Goal: Contribute content

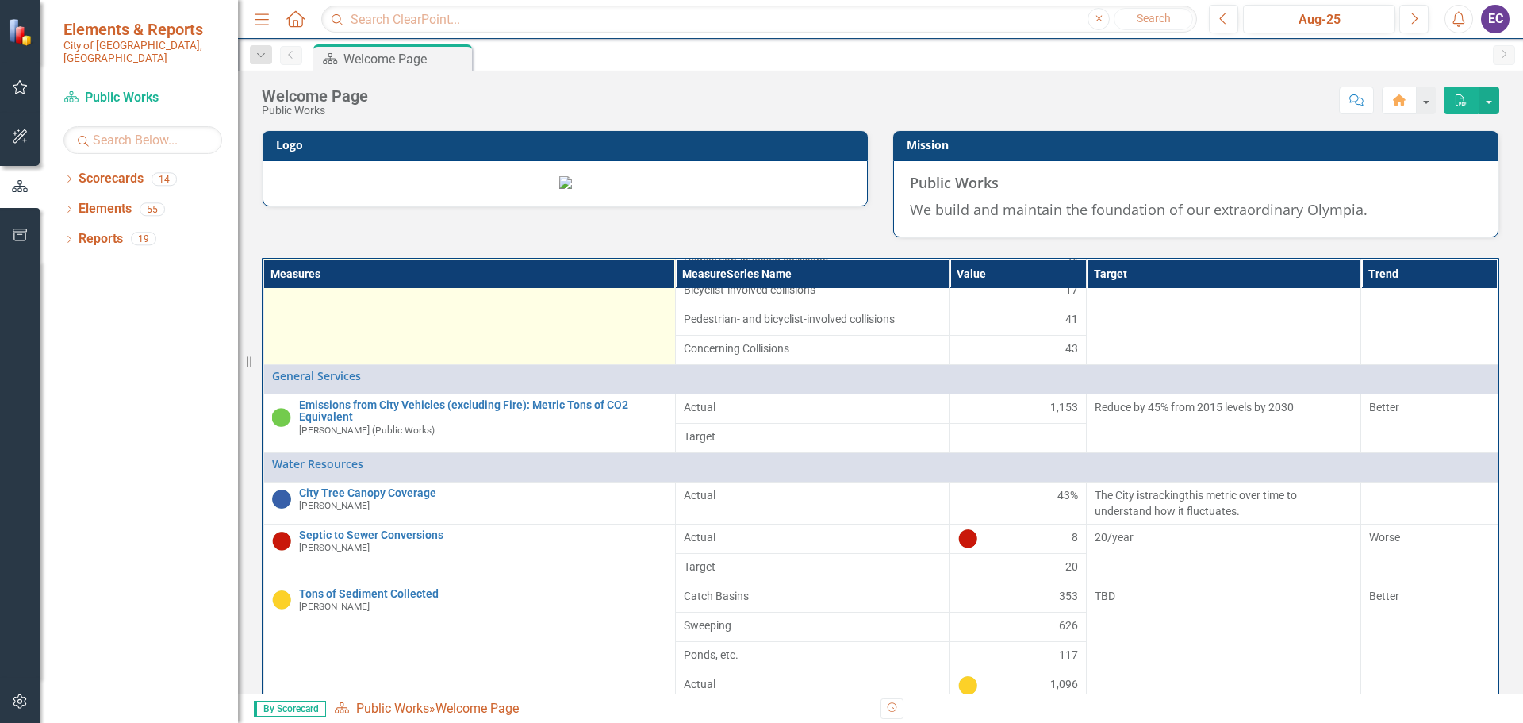
scroll to position [238, 0]
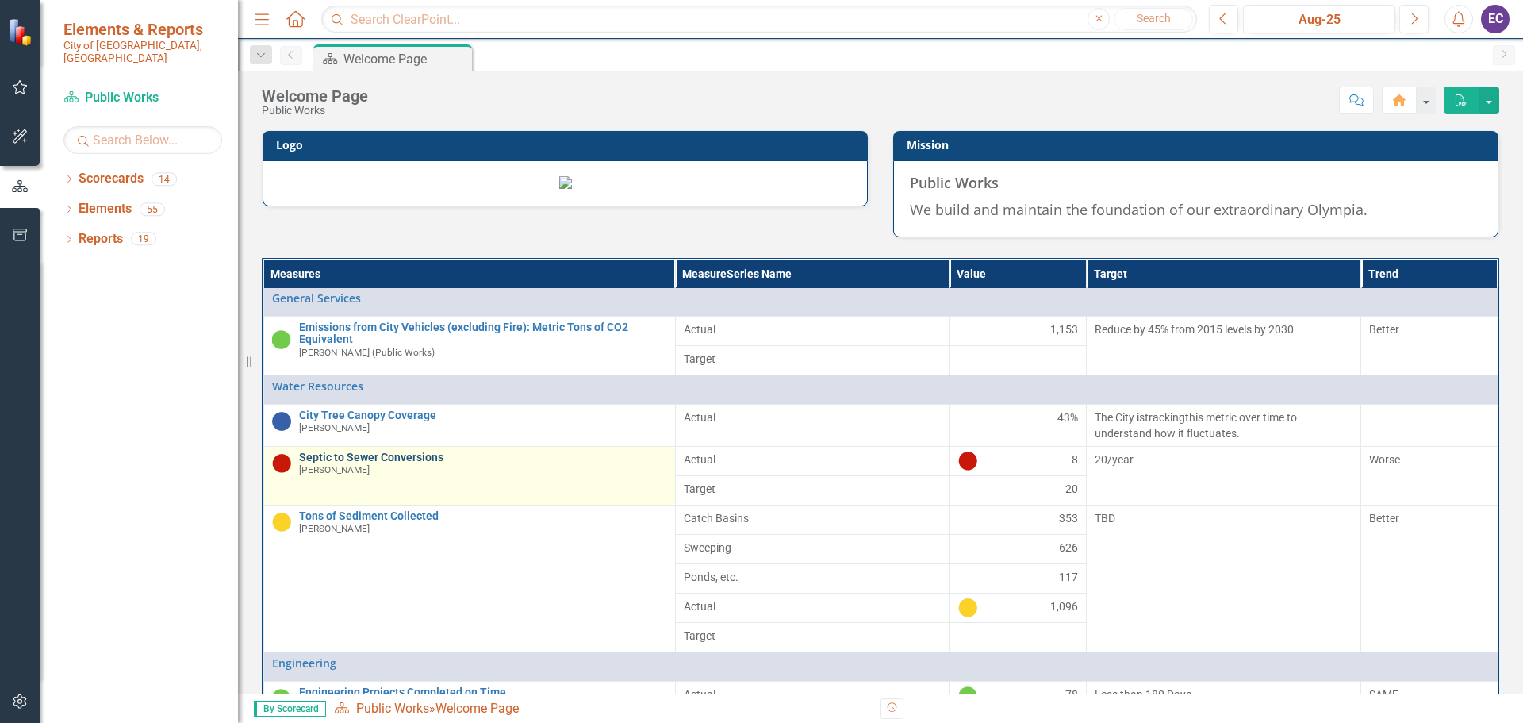
click at [403, 463] on link "Septic to Sewer Conversions" at bounding box center [483, 457] width 368 height 12
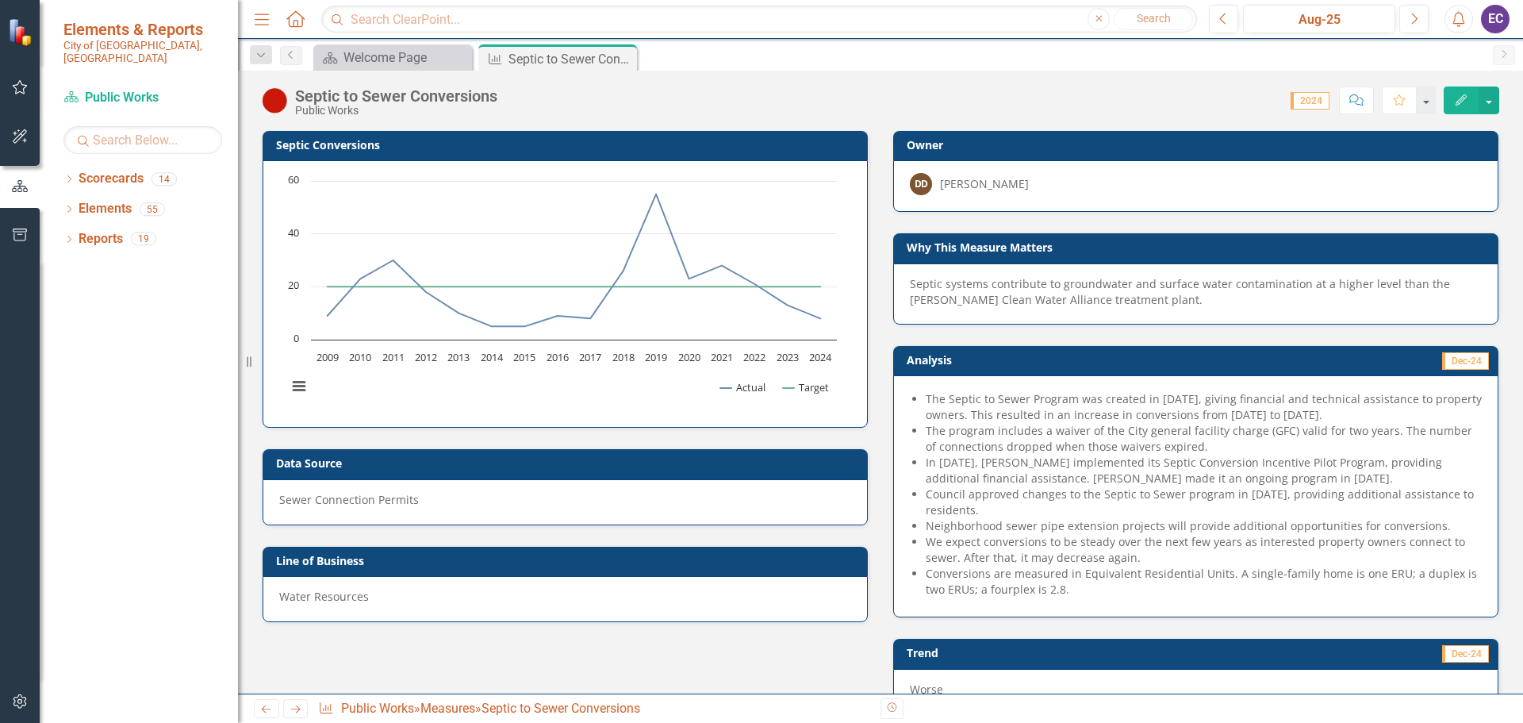
click at [1317, 462] on li "In [DATE], [PERSON_NAME] implemented its Septic Conversion Incentive Pilot Prog…" at bounding box center [1204, 470] width 556 height 32
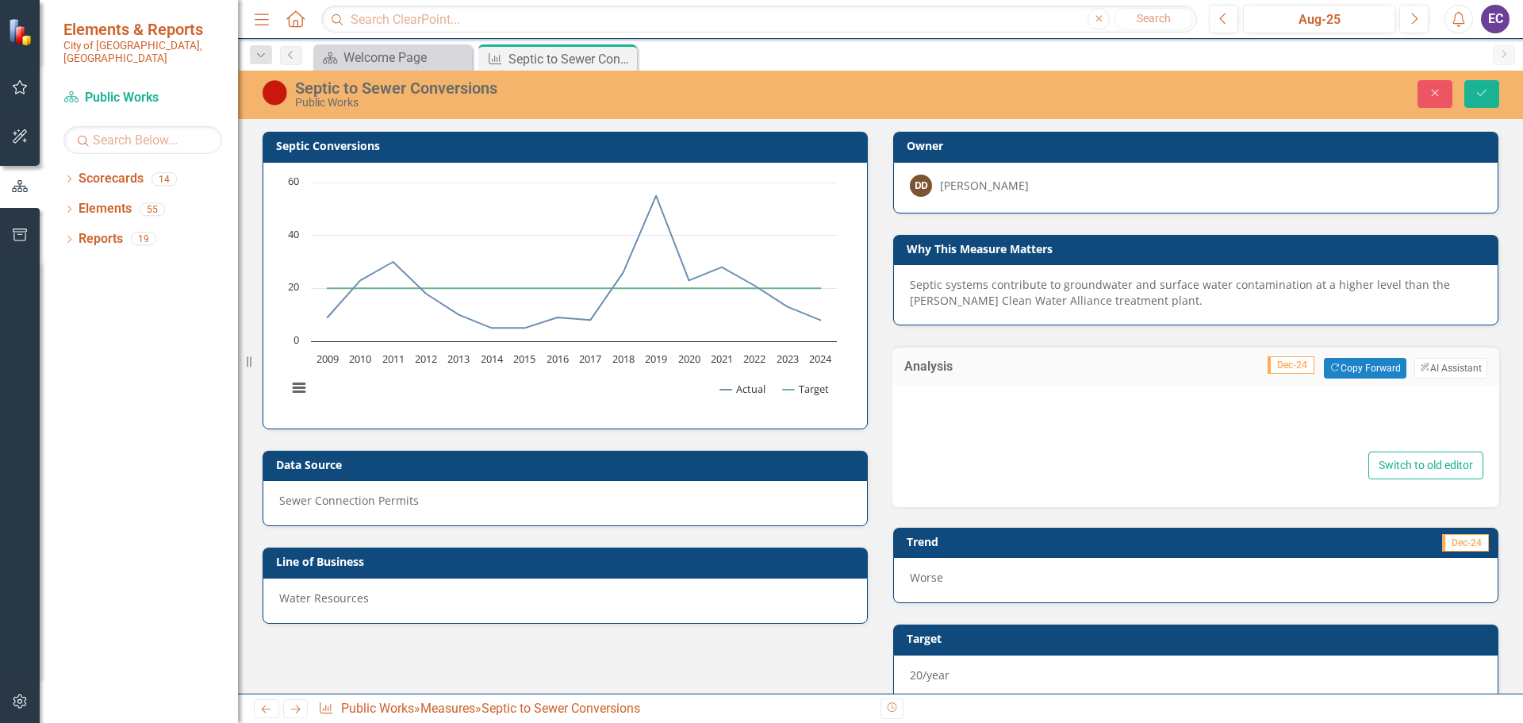
type textarea "<ul> <li>The Septic to Sewer Program was created in [DATE], giving financial an…"
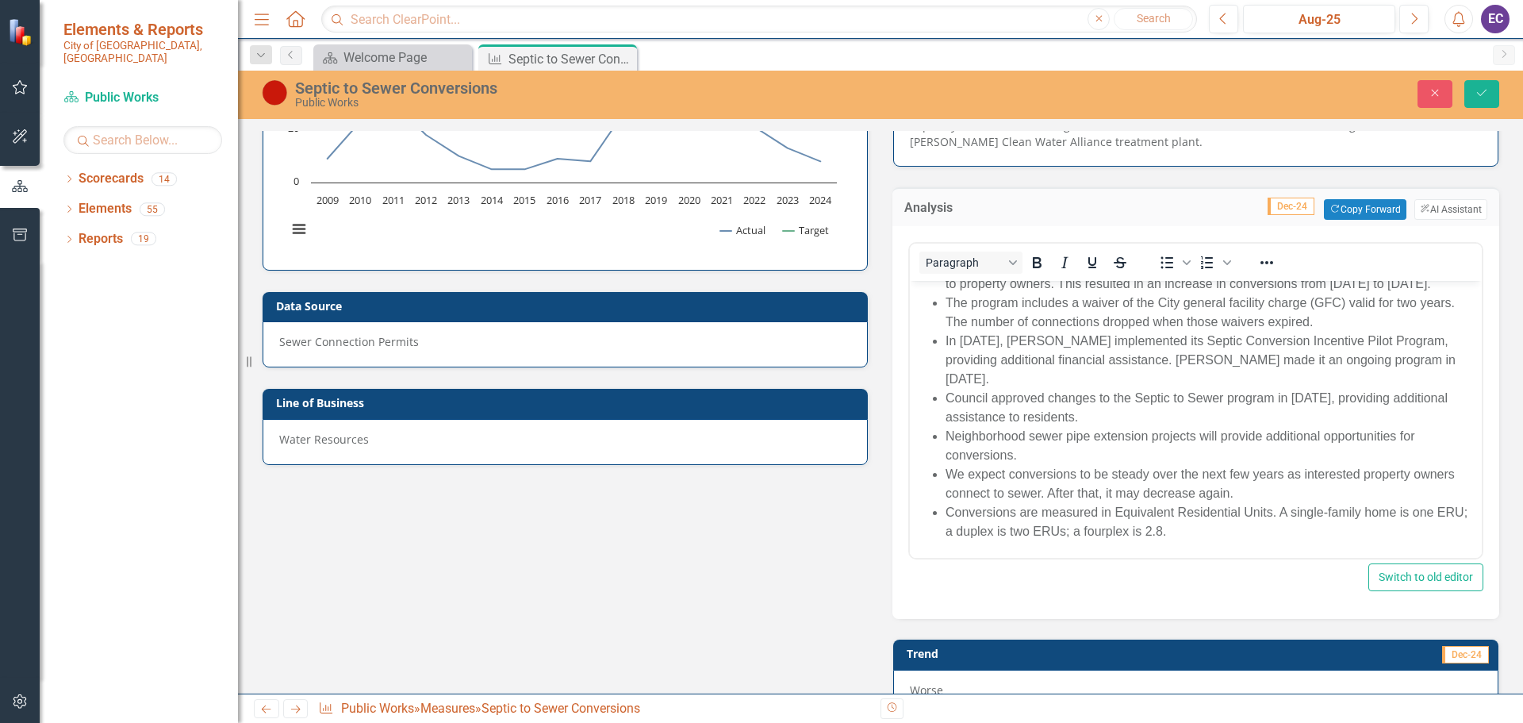
scroll to position [238, 0]
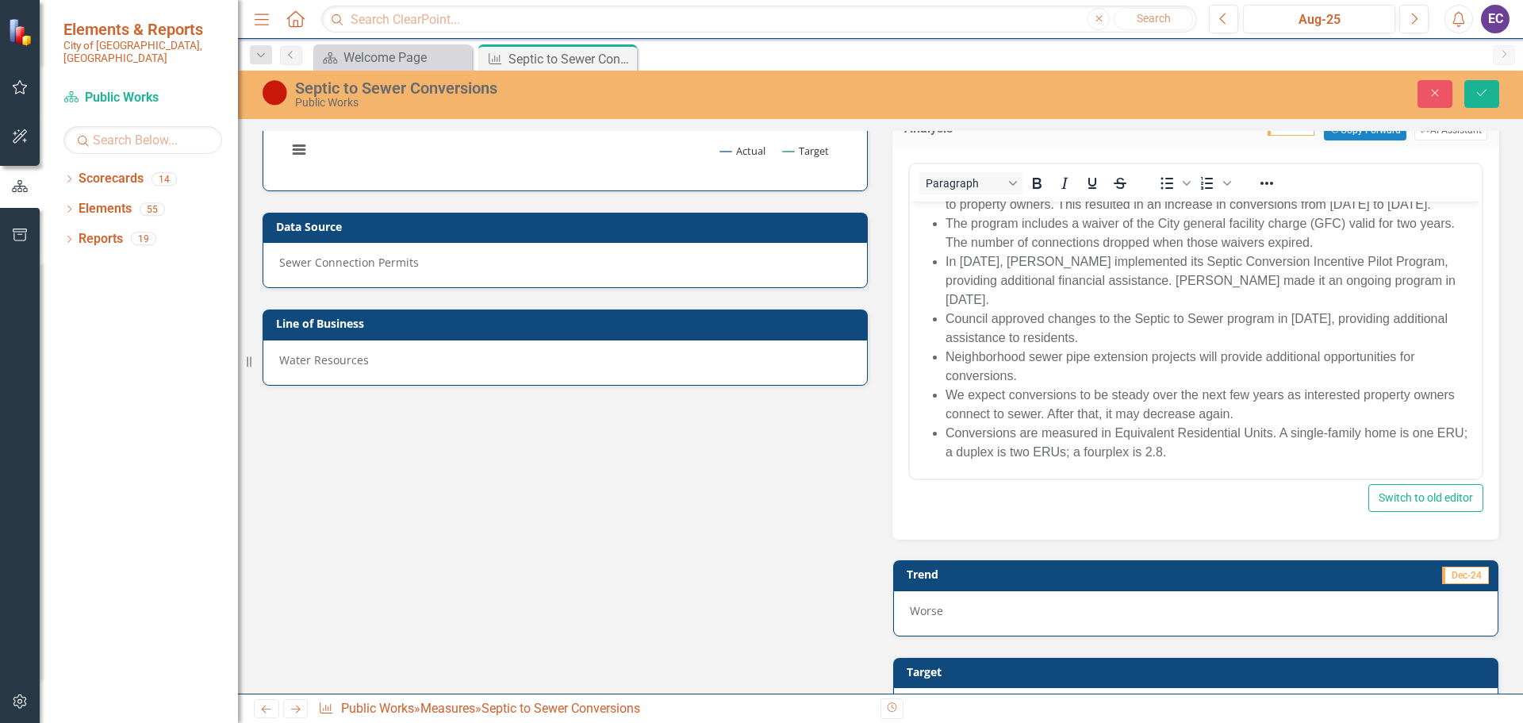
click at [1220, 450] on li "Conversions are measured in Equivalent Residential Units. A single-family home …" at bounding box center [1211, 443] width 532 height 38
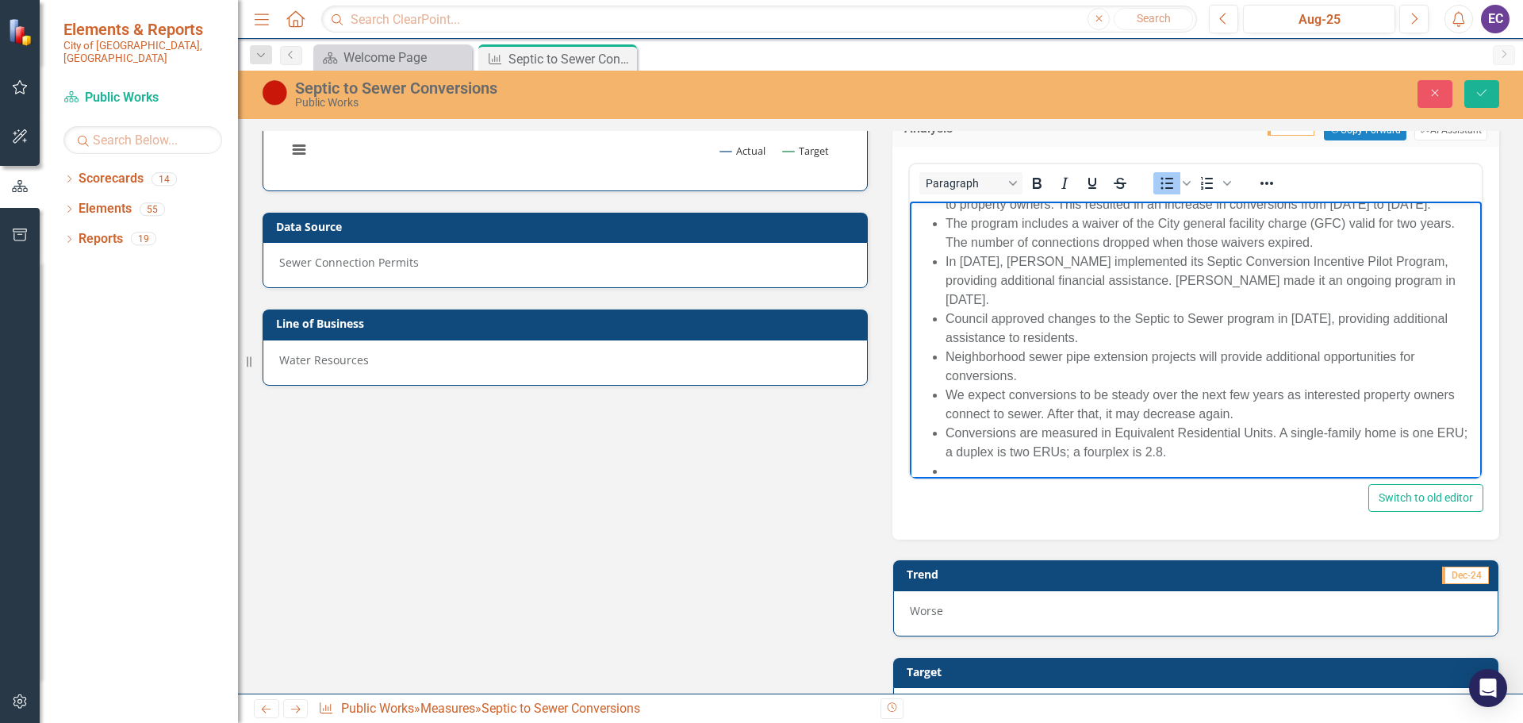
scroll to position [32, 0]
paste body "Rich Text Area. Press ALT-0 for help."
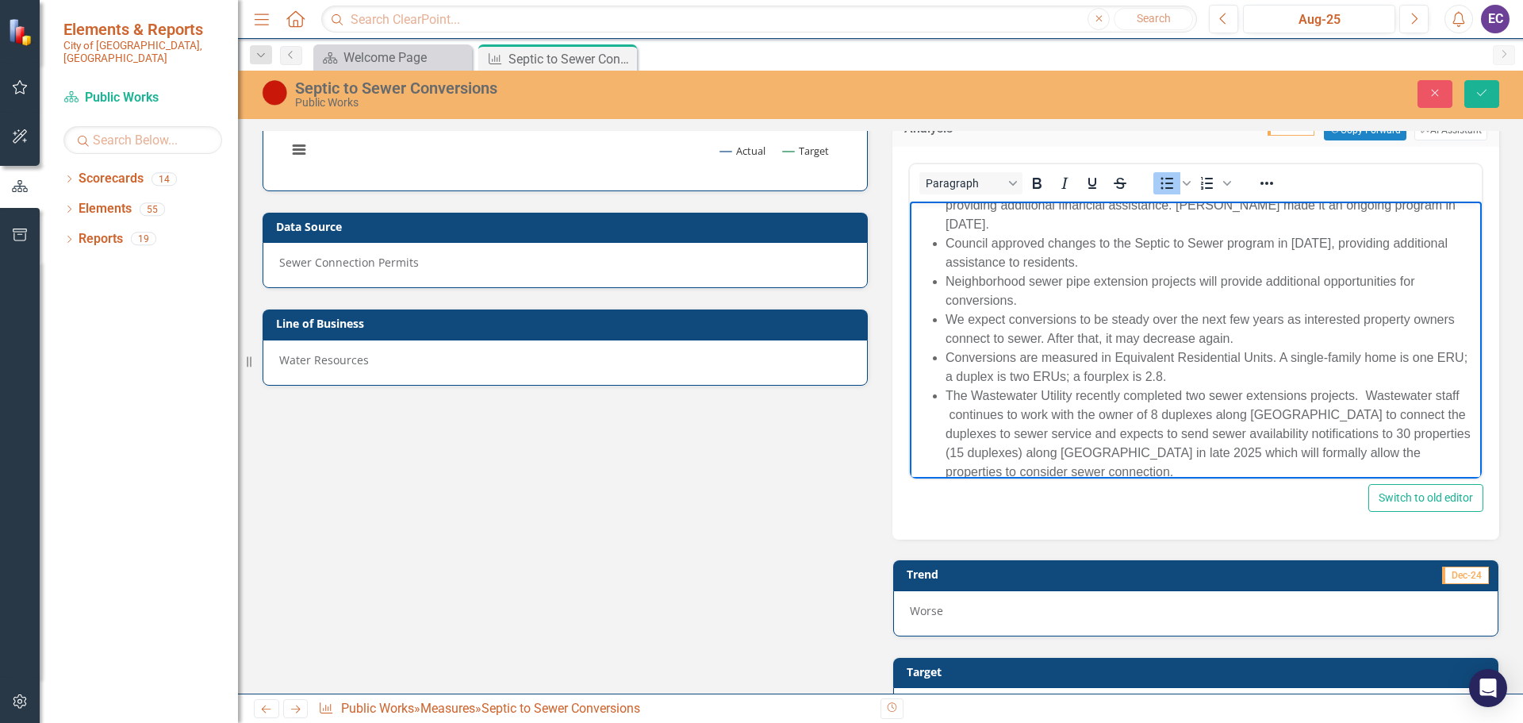
click at [1362, 389] on li "The Wastewater Utility recently completed two sewer extensions projects. Wastew…" at bounding box center [1211, 433] width 532 height 95
click at [947, 419] on li "The Wastewater Utility recently completed two sewer extensions projects. Wastew…" at bounding box center [1211, 433] width 532 height 95
click at [994, 416] on li "The Wastewater Utility recently completed two sewer extensions projects. Wastew…" at bounding box center [1211, 433] width 532 height 95
click at [998, 415] on li "The Wastewater Utility recently completed two sewer extensions projects. Wastew…" at bounding box center [1211, 433] width 532 height 95
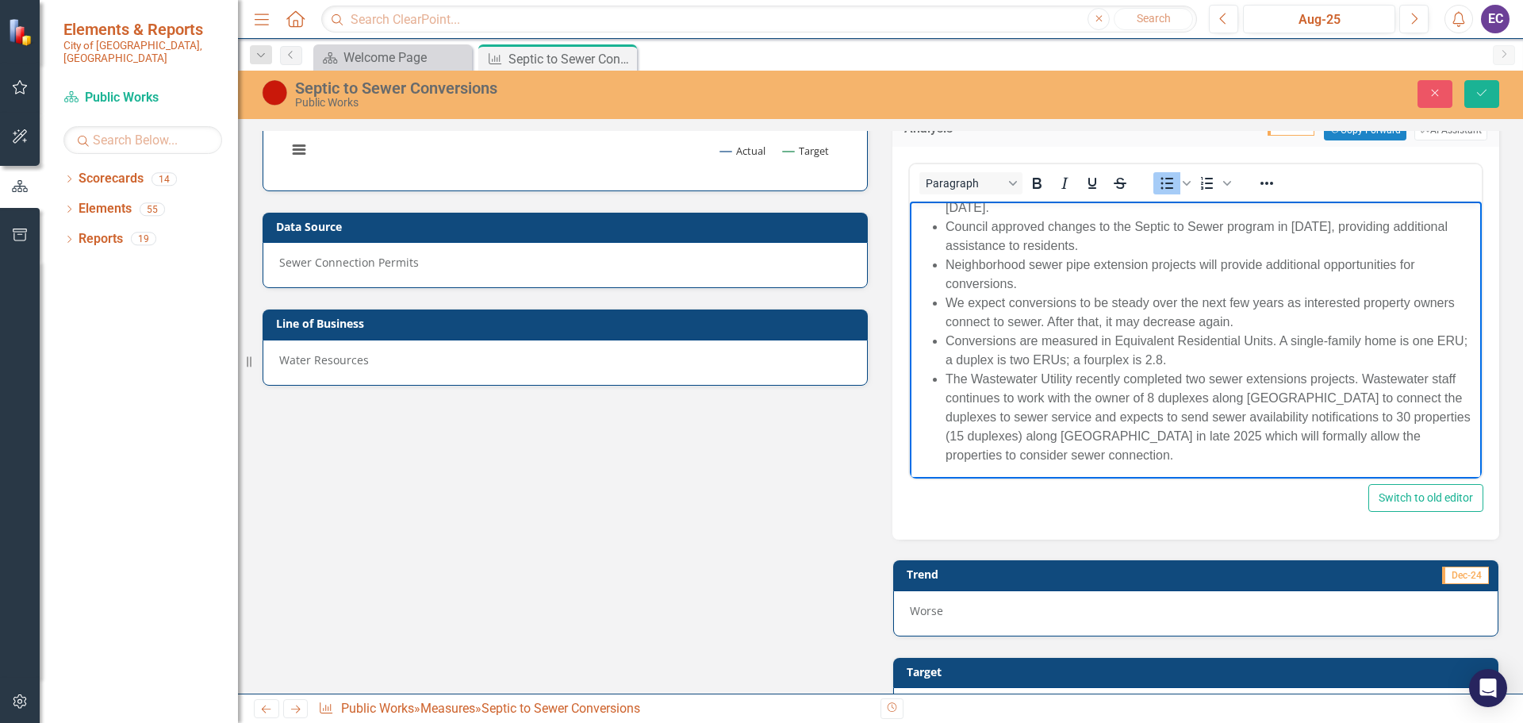
scroll to position [125, 0]
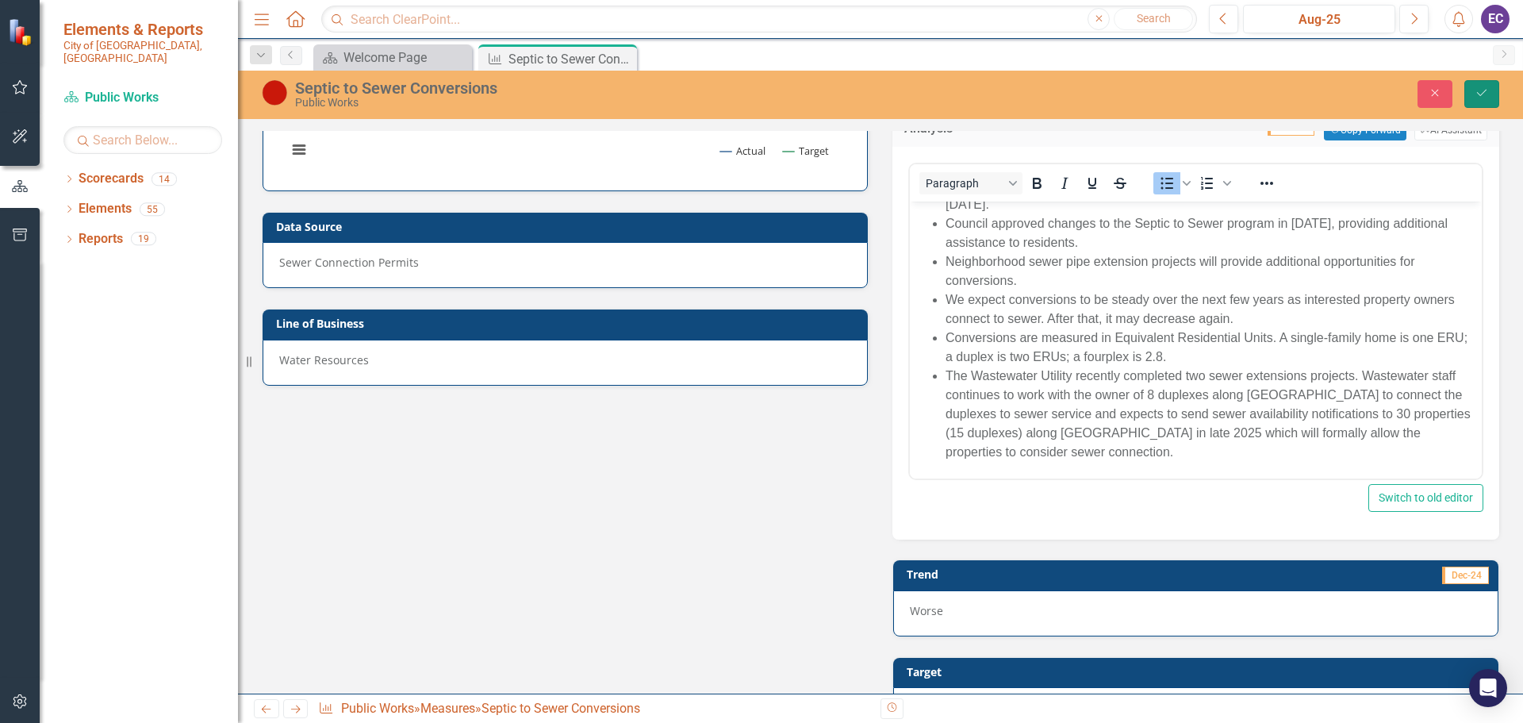
click at [1480, 101] on button "Save" at bounding box center [1481, 94] width 35 height 28
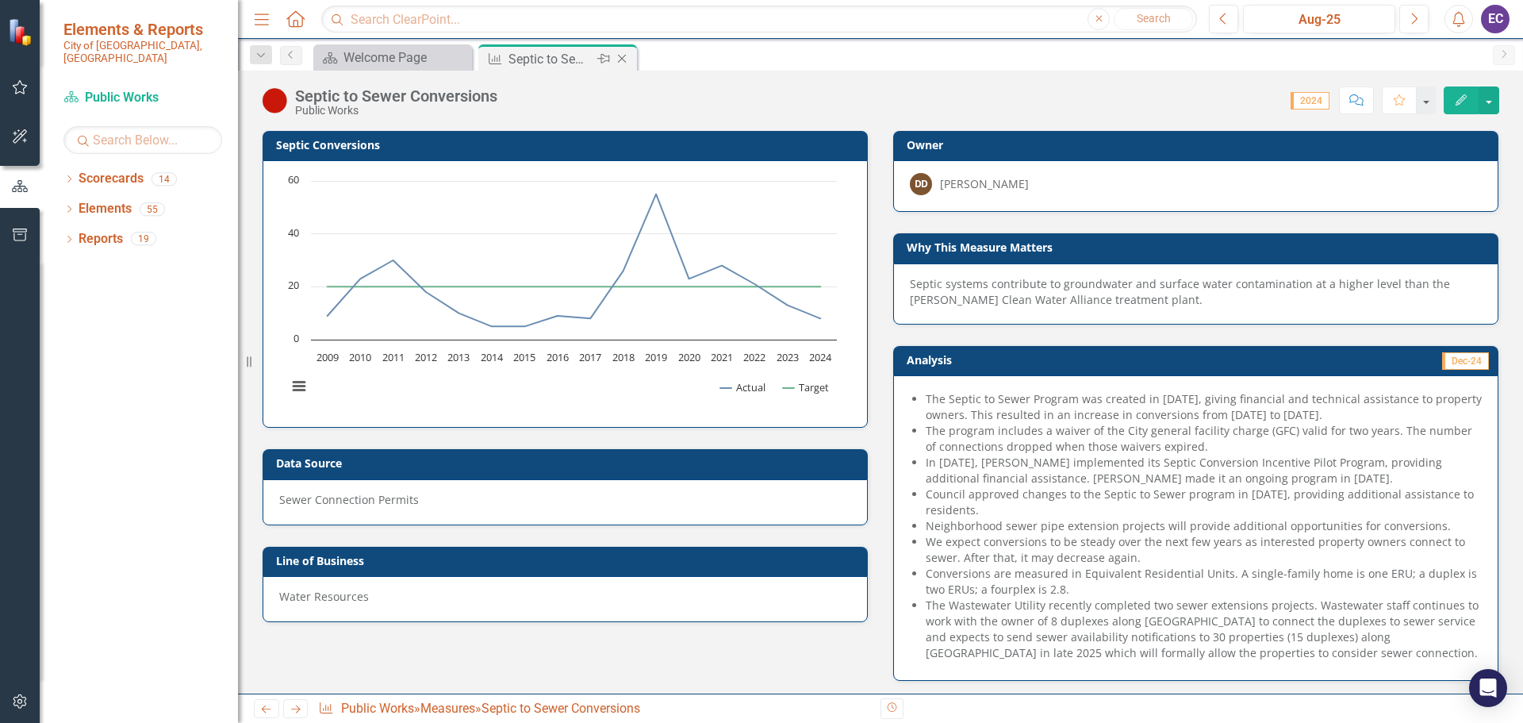
click at [627, 63] on icon "Close" at bounding box center [622, 58] width 16 height 13
